Goal: Task Accomplishment & Management: Use online tool/utility

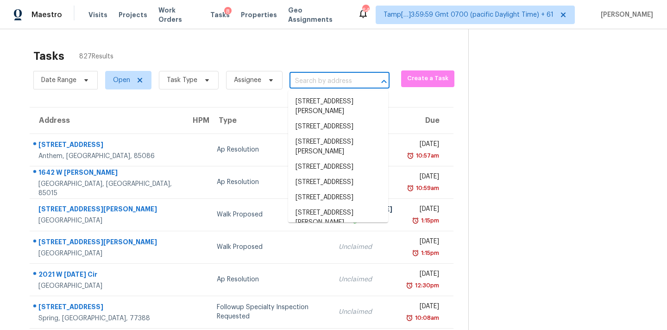
type input "[STREET_ADDRESS]"
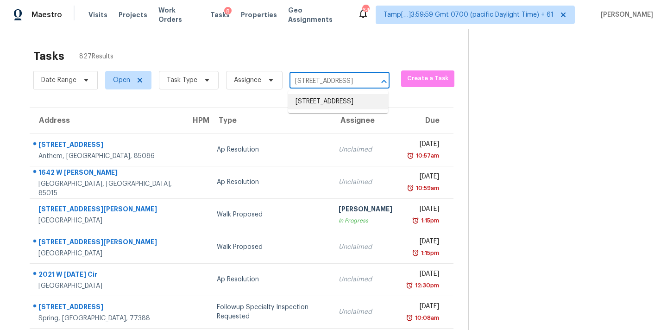
click at [313, 96] on li "[STREET_ADDRESS]" at bounding box center [338, 101] width 100 height 15
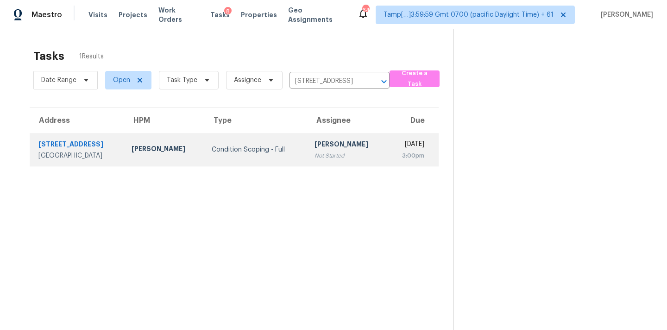
click at [315, 146] on div "[PERSON_NAME]" at bounding box center [346, 145] width 65 height 12
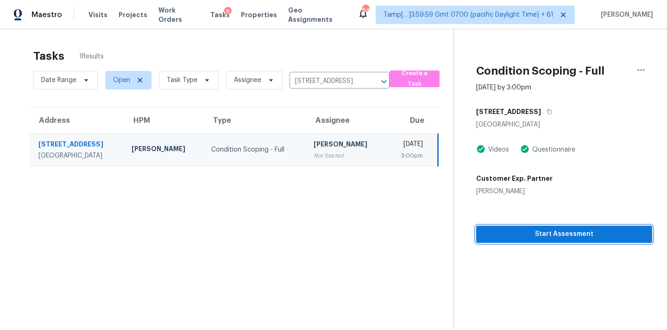
click at [539, 239] on span "Start Assessment" at bounding box center [563, 234] width 161 height 12
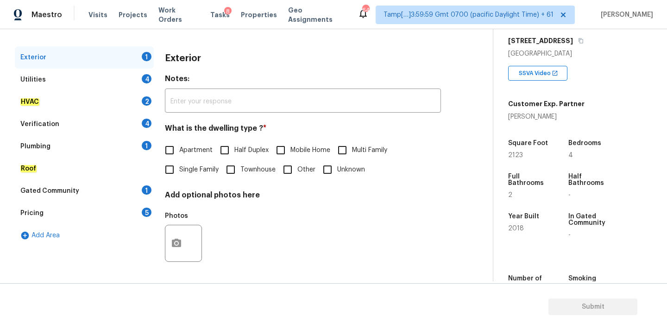
scroll to position [148, 0]
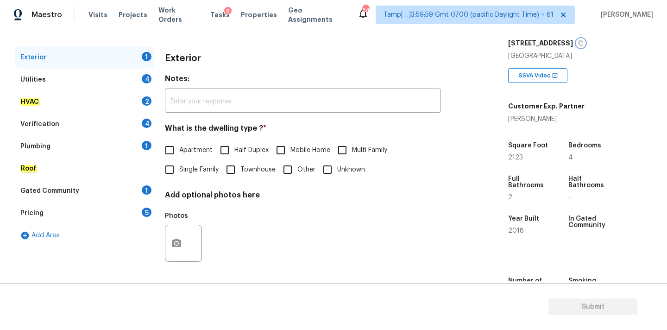
click at [583, 45] on icon "button" at bounding box center [581, 43] width 6 height 6
click at [338, 109] on input "text" at bounding box center [303, 102] width 276 height 22
click at [178, 176] on input "Single Family" at bounding box center [169, 170] width 19 height 19
checkbox input "true"
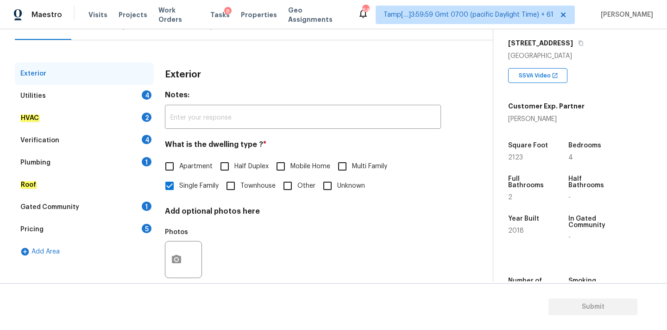
scroll to position [92, 0]
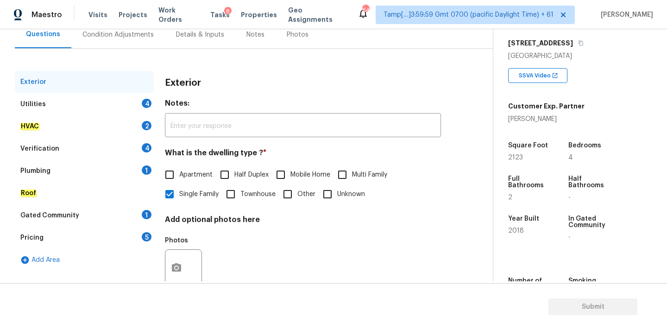
click at [123, 36] on div "Condition Adjustments" at bounding box center [117, 34] width 71 height 9
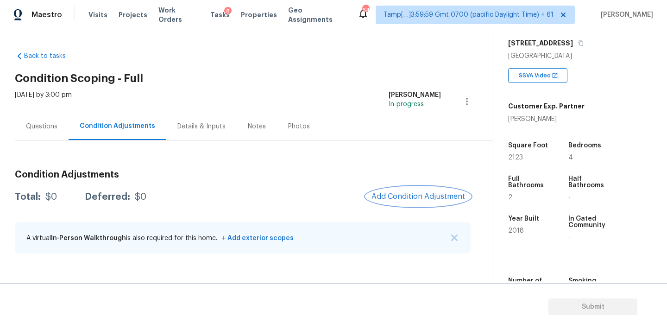
click at [411, 196] on span "Add Condition Adjustment" at bounding box center [418, 196] width 94 height 8
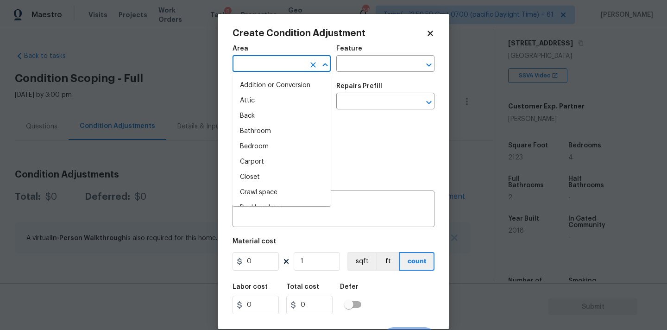
click at [266, 61] on input "text" at bounding box center [268, 64] width 72 height 14
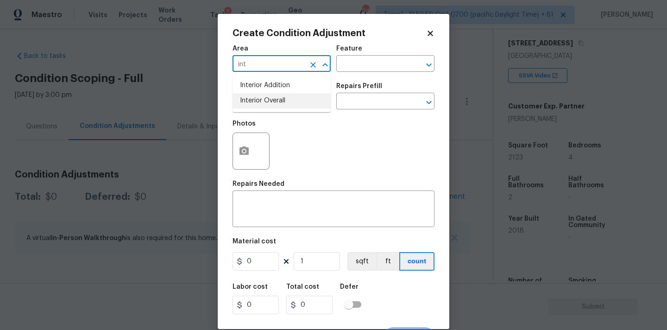
click at [273, 105] on li "Interior Overall" at bounding box center [281, 100] width 98 height 15
type input "Interior Overall"
click at [281, 103] on input "text" at bounding box center [268, 102] width 72 height 14
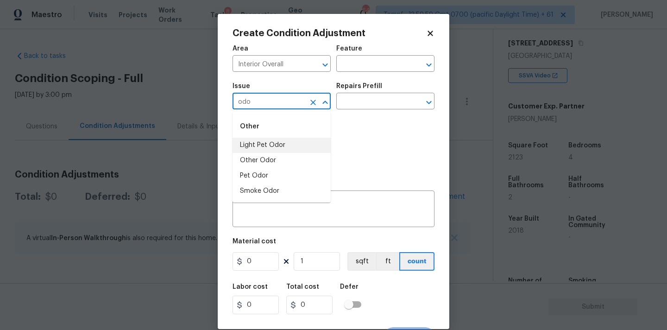
click at [275, 150] on li "Light Pet Odor" at bounding box center [281, 144] width 98 height 15
type input "Light Pet Odor"
click at [383, 103] on input "text" at bounding box center [372, 102] width 72 height 14
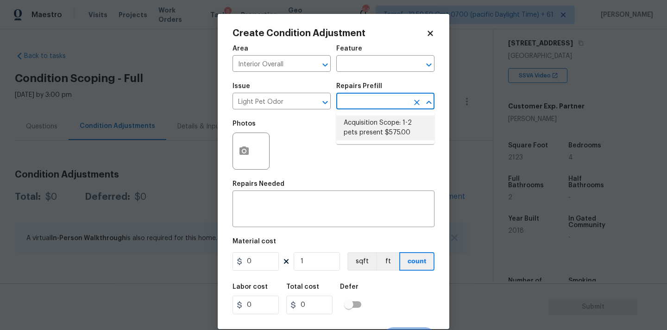
click at [374, 124] on li "Acquisition Scope: 1-2 pets present $575.00" at bounding box center [385, 127] width 98 height 25
type textarea "Acquisition Scope: 1-2 pets present"
type input "575"
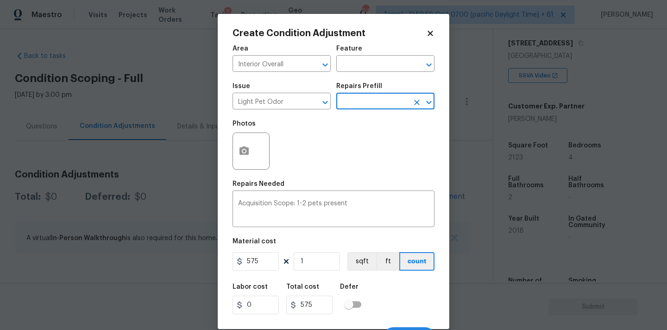
scroll to position [16, 0]
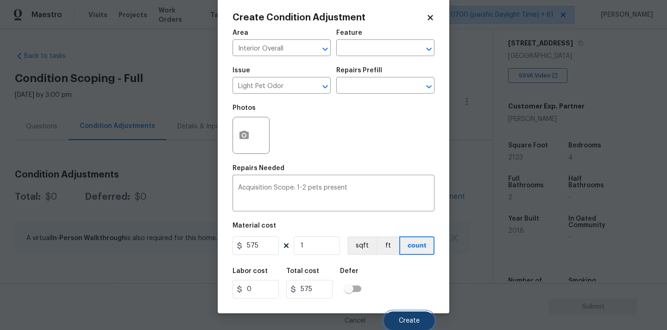
click at [403, 321] on span "Create" at bounding box center [409, 320] width 21 height 7
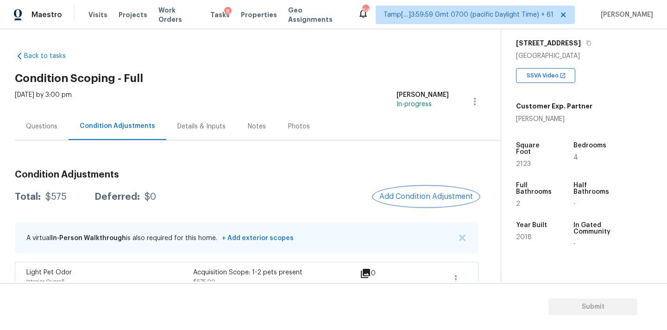
scroll to position [18, 0]
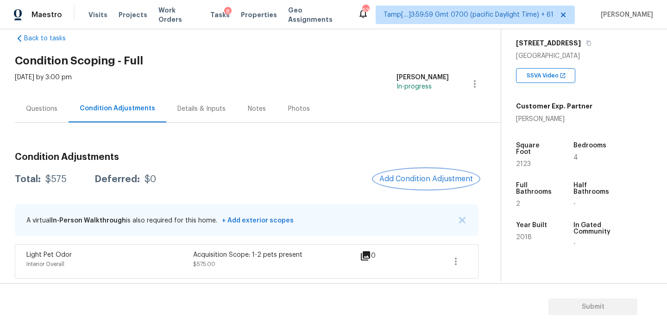
click at [404, 180] on span "Add Condition Adjustment" at bounding box center [426, 179] width 94 height 8
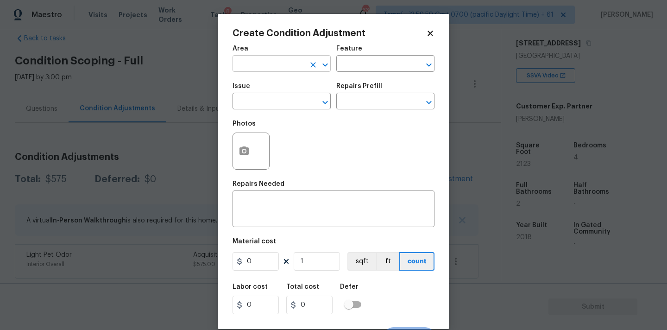
click at [273, 71] on input "text" at bounding box center [268, 64] width 72 height 14
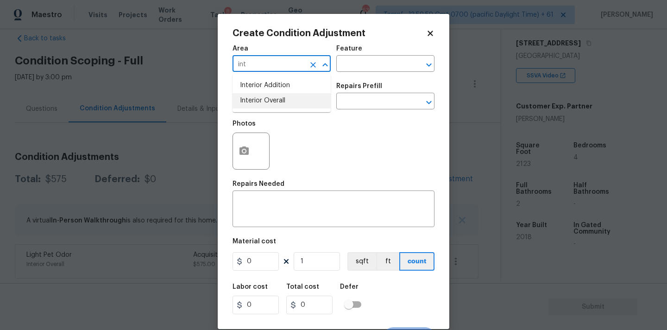
click at [274, 99] on li "Interior Overall" at bounding box center [281, 100] width 98 height 15
type input "Interior Overall"
click at [274, 101] on input "text" at bounding box center [268, 102] width 72 height 14
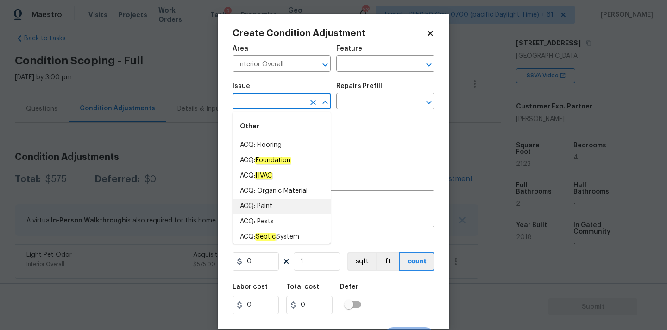
click at [275, 210] on li "ACQ: Paint" at bounding box center [281, 206] width 98 height 15
type input "ACQ: Paint"
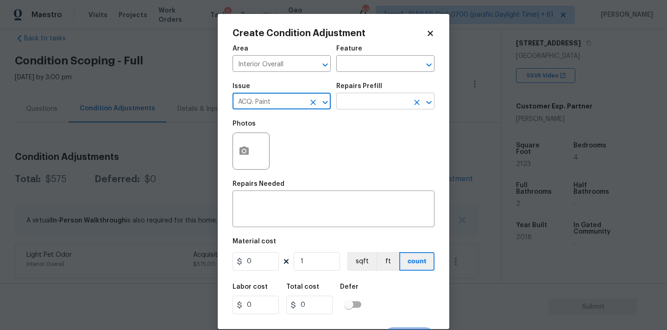
click at [375, 106] on input "text" at bounding box center [372, 102] width 72 height 14
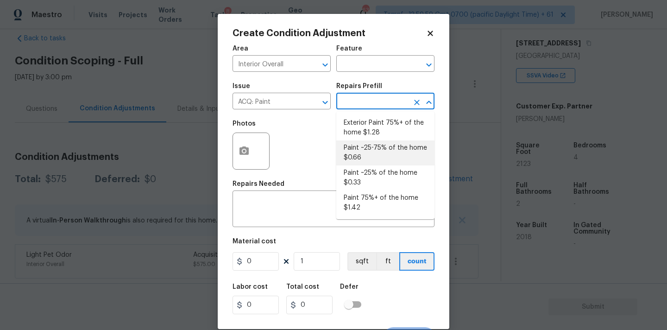
click at [375, 150] on li "Paint ~25-75% of the home $0.66" at bounding box center [385, 152] width 98 height 25
type input "Acquisition"
type textarea "Acquisition Scope: ~25 - 75% of the home needs interior paint"
type input "0.66"
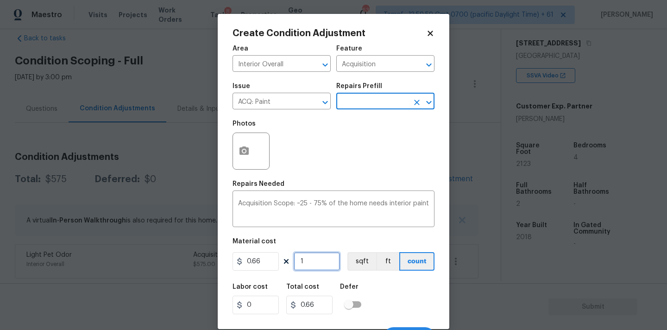
click at [313, 267] on input "1" at bounding box center [316, 261] width 46 height 19
type input "2"
type input "1.32"
type input "21"
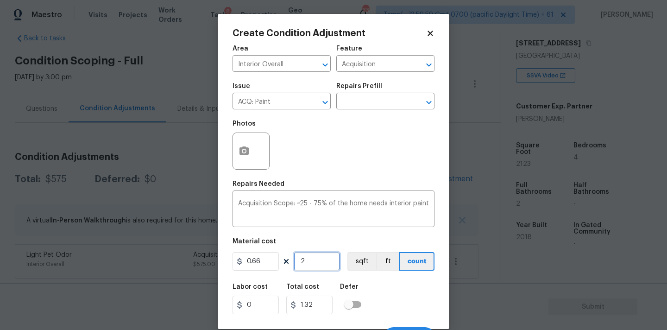
type input "13.86"
type input "212"
type input "139.92"
type input "2123"
type input "1401.18"
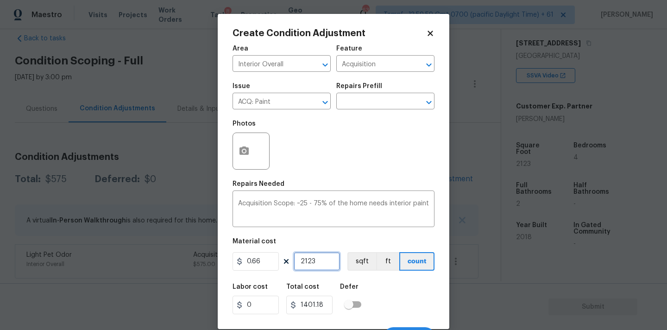
type input "2123"
click at [246, 151] on icon "button" at bounding box center [243, 150] width 11 height 11
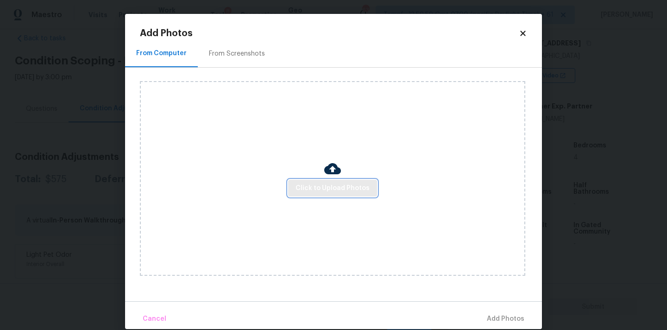
click at [336, 185] on span "Click to Upload Photos" at bounding box center [332, 188] width 74 height 12
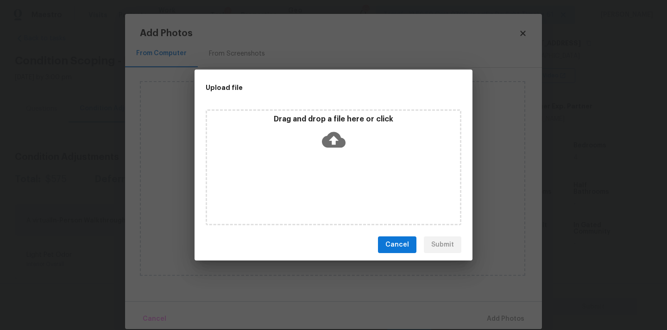
click at [336, 135] on icon at bounding box center [334, 140] width 24 height 16
